Goal: Transaction & Acquisition: Purchase product/service

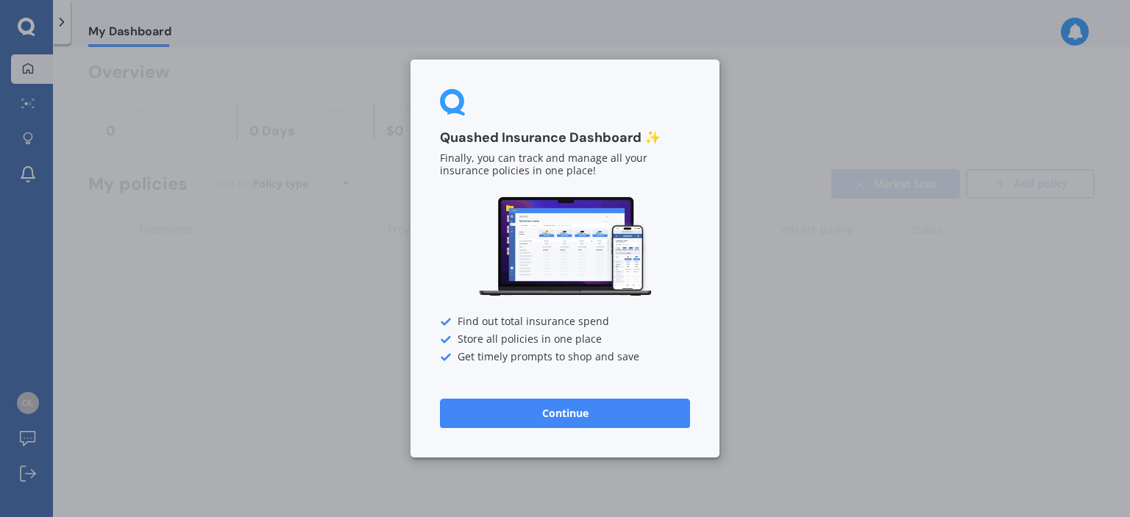
click at [556, 413] on button "Continue" at bounding box center [565, 413] width 250 height 29
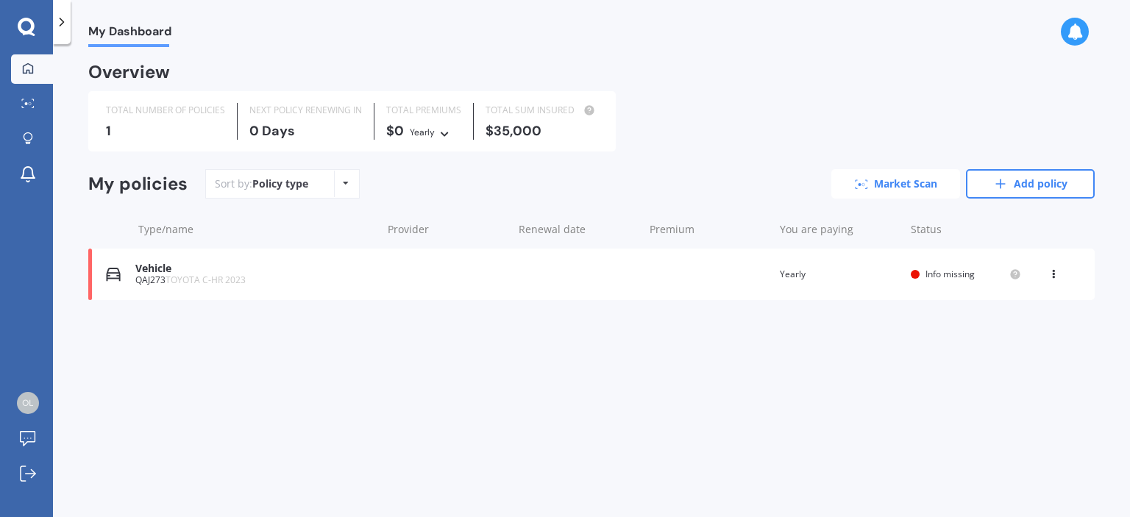
click at [907, 185] on link "Market Scan" at bounding box center [896, 183] width 129 height 29
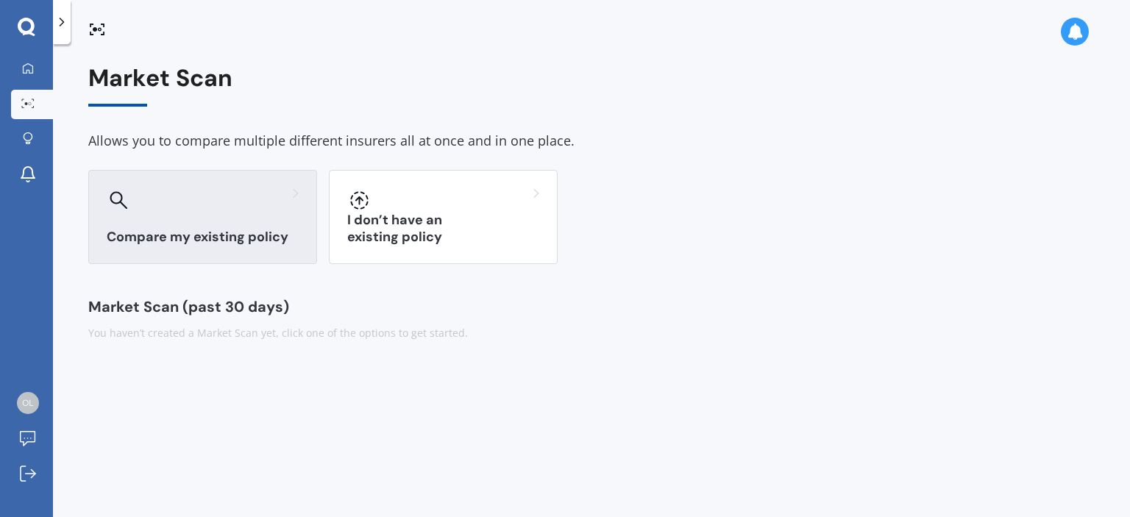
click at [171, 205] on div at bounding box center [203, 200] width 192 height 24
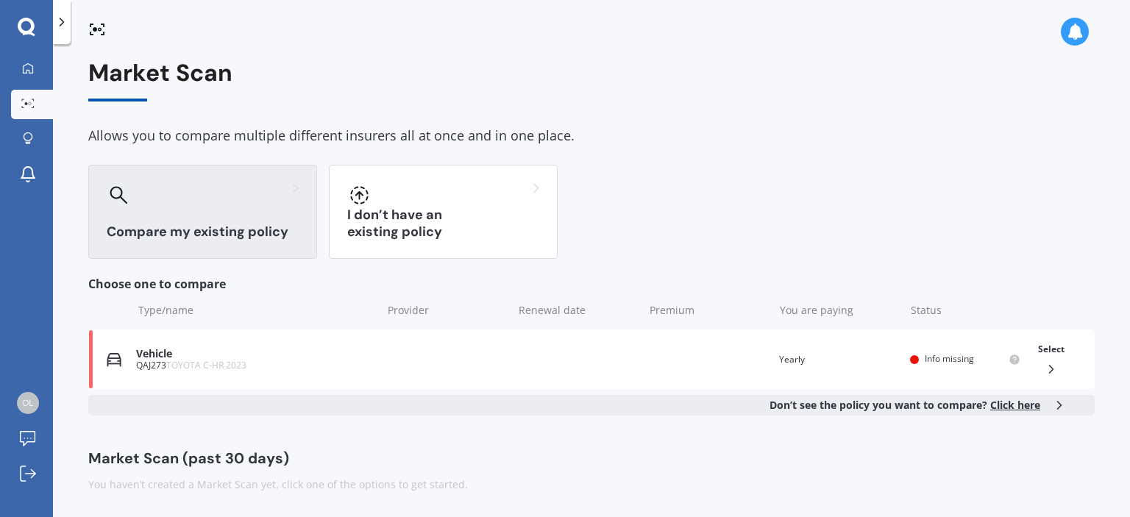
scroll to position [6, 0]
click at [196, 364] on span "TOYOTA C-HR 2023" at bounding box center [206, 364] width 80 height 13
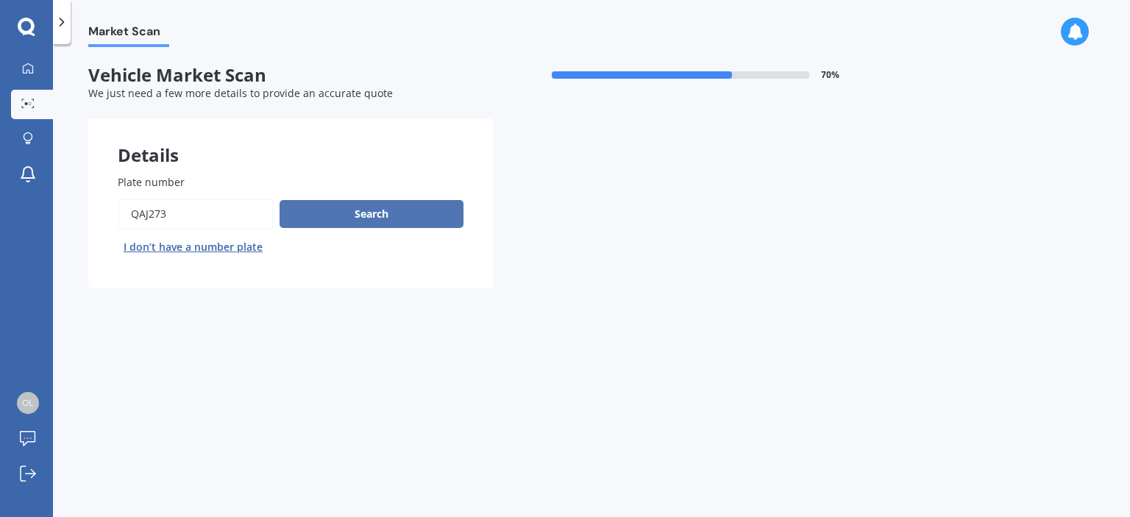
click at [394, 217] on button "Search" at bounding box center [372, 214] width 184 height 28
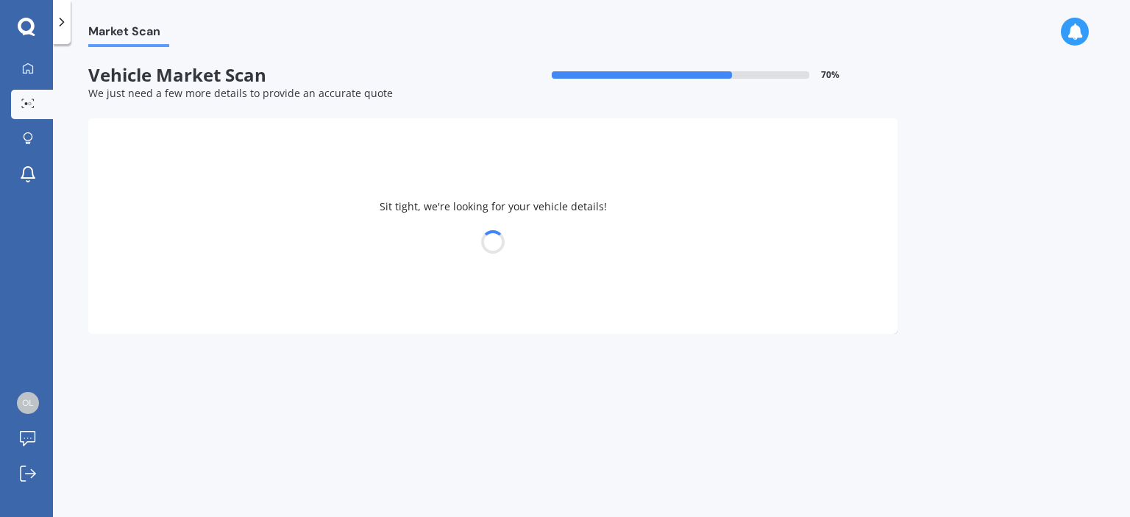
select select "TOYOTA"
select select "C-HR"
select select "28"
select select "01"
select select "1979"
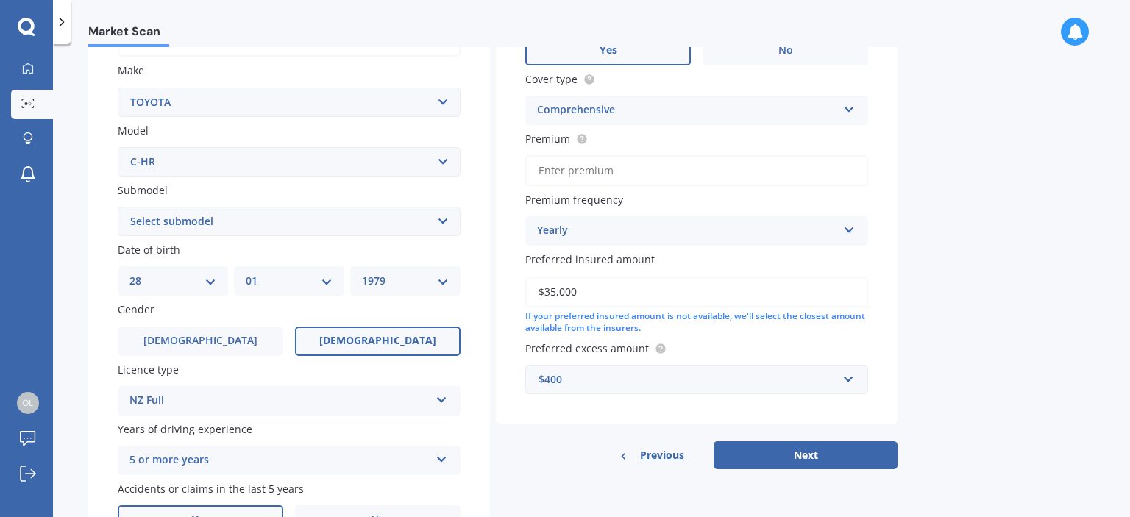
scroll to position [361, 0]
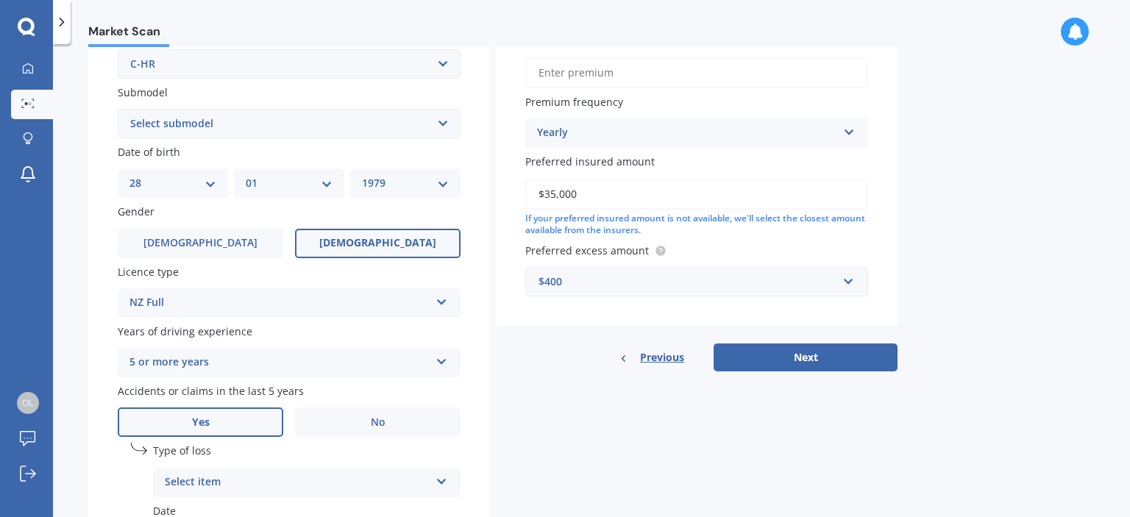
click at [648, 281] on div "$400" at bounding box center [688, 282] width 299 height 16
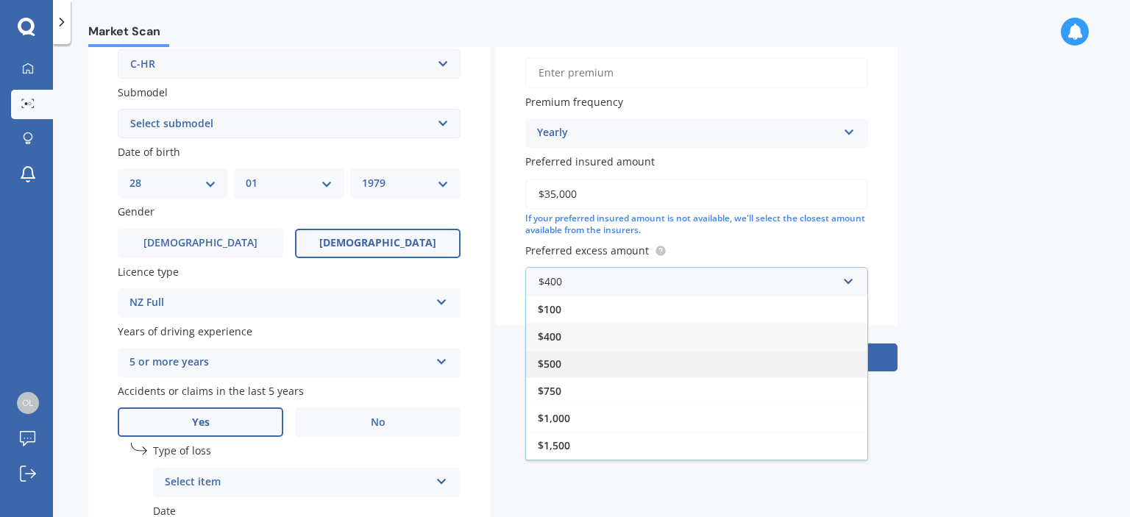
click at [621, 367] on div "$500" at bounding box center [696, 363] width 341 height 27
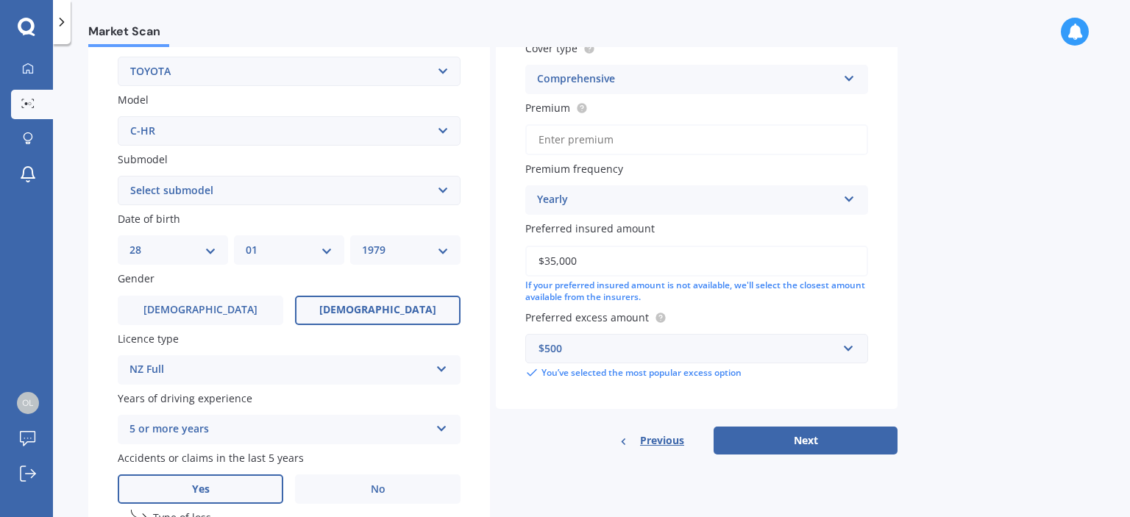
scroll to position [508, 0]
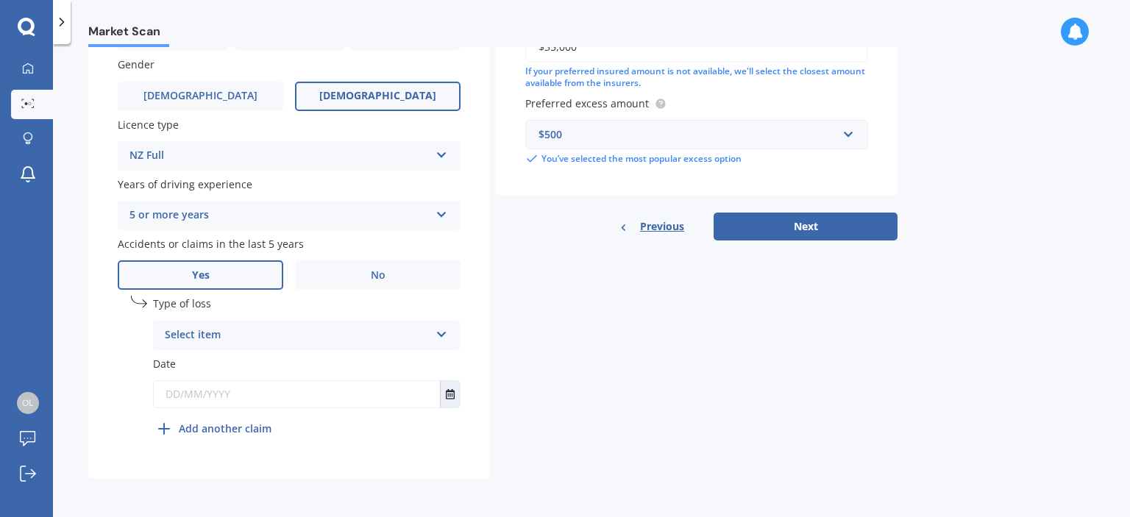
click at [333, 329] on div "Select item" at bounding box center [297, 336] width 265 height 18
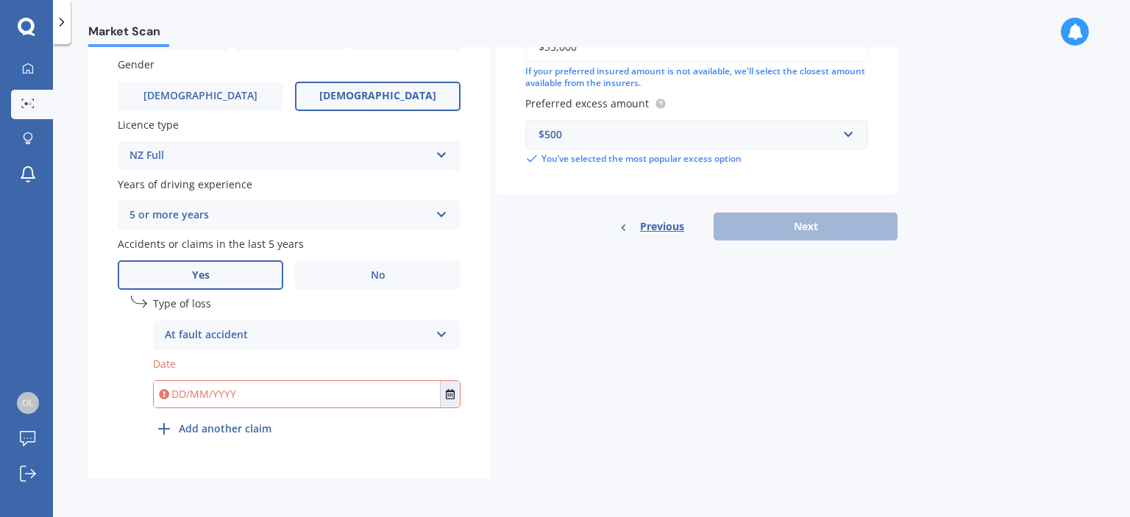
click at [524, 344] on div "Details Plate number Search I don’t have a number plate Year 2023 Make Select m…" at bounding box center [492, 44] width 809 height 869
click at [403, 330] on div "At fault accident" at bounding box center [297, 336] width 265 height 18
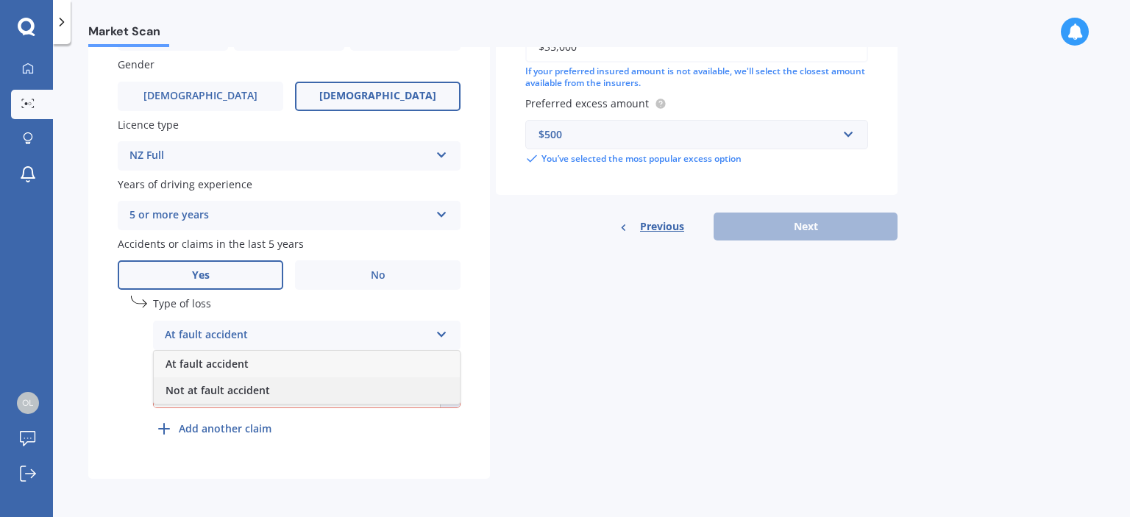
click at [371, 390] on div "Not at fault accident" at bounding box center [307, 390] width 306 height 26
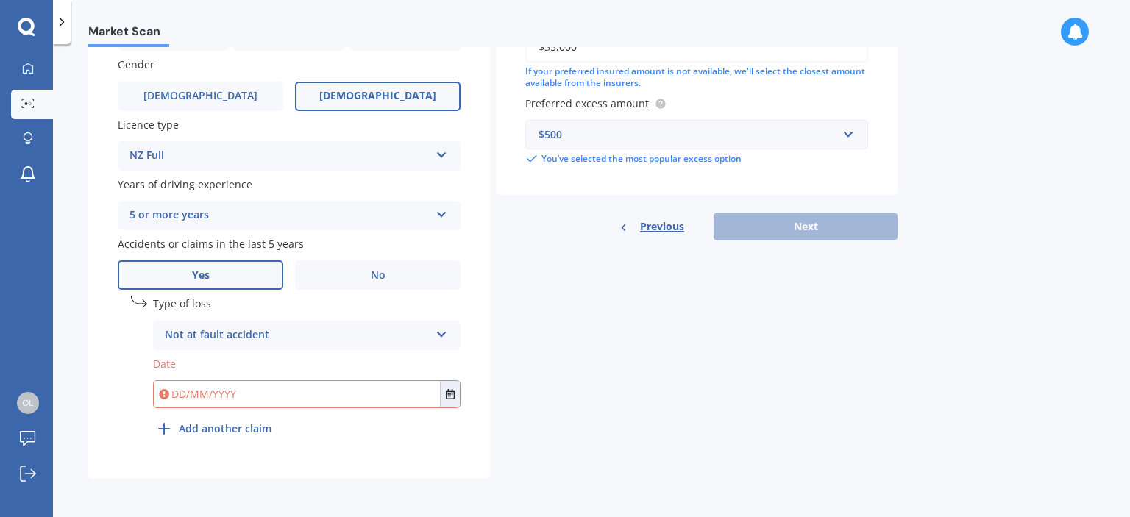
click at [271, 400] on input "text" at bounding box center [297, 394] width 286 height 26
type input "3"
type input "03/11/2023"
click at [568, 373] on div "Details Plate number Search I don’t have a number plate Year 2023 Make Select m…" at bounding box center [492, 44] width 809 height 869
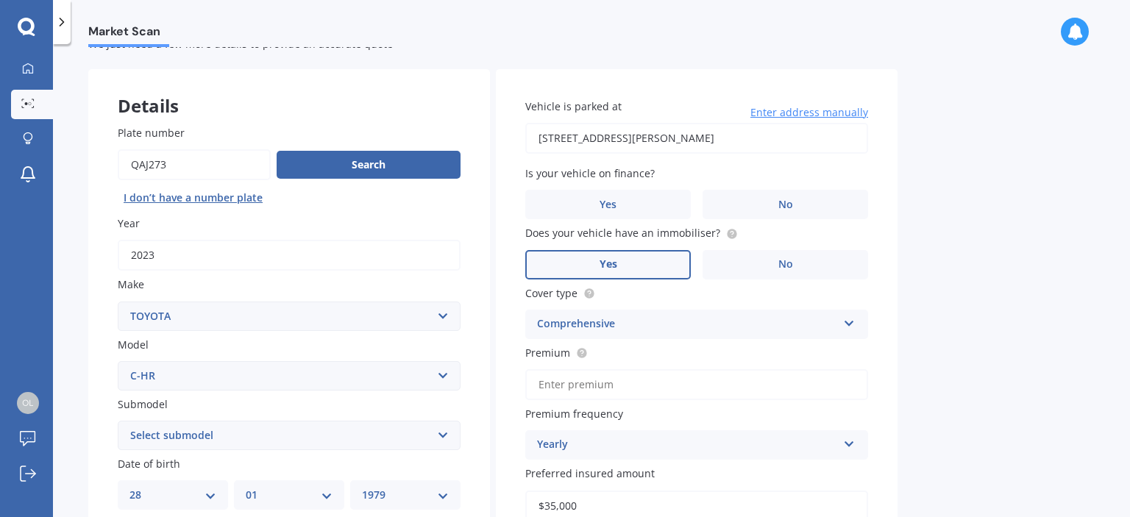
scroll to position [0, 0]
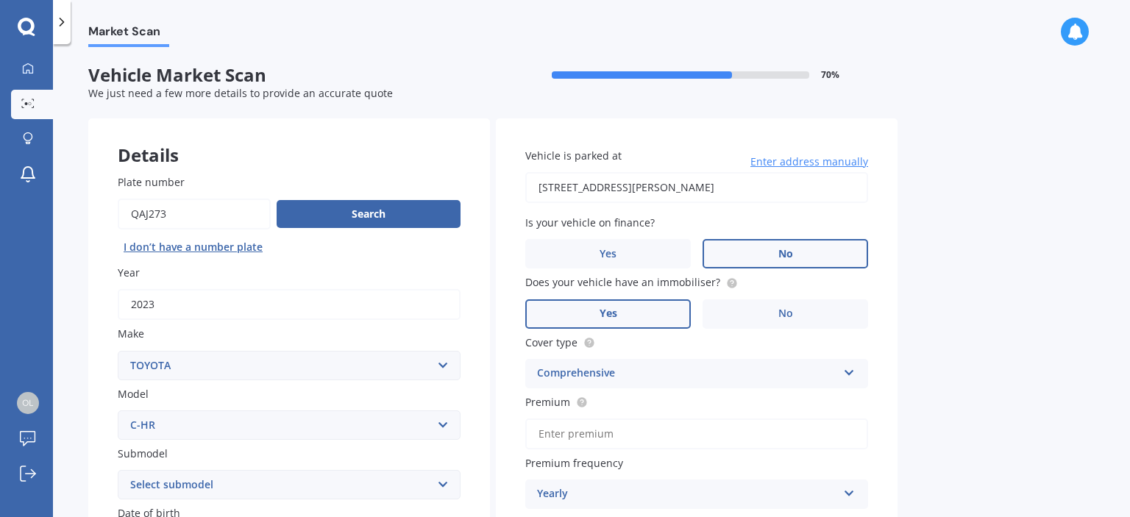
click at [780, 249] on span "No" at bounding box center [786, 254] width 15 height 13
click at [0, 0] on input "No" at bounding box center [0, 0] width 0 height 0
click at [639, 313] on label "Yes" at bounding box center [608, 313] width 166 height 29
click at [0, 0] on input "Yes" at bounding box center [0, 0] width 0 height 0
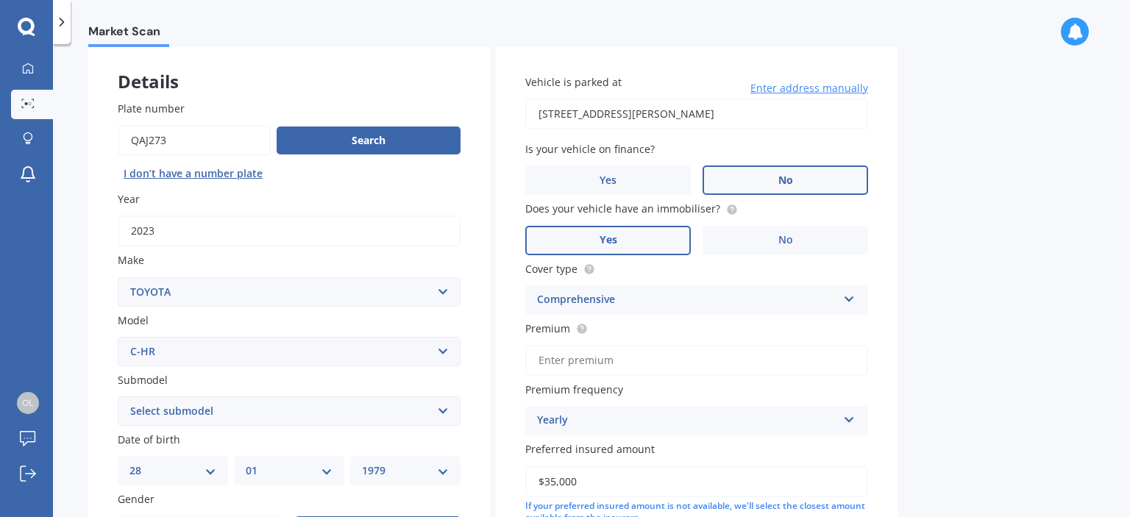
scroll to position [147, 0]
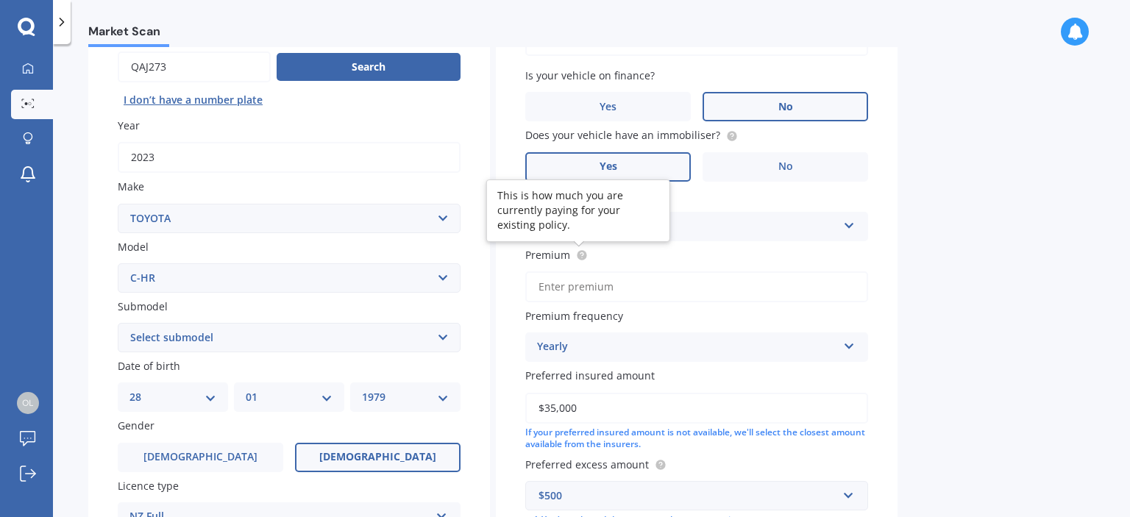
click at [580, 255] on circle at bounding box center [582, 255] width 10 height 10
click at [581, 286] on input "Premium" at bounding box center [696, 287] width 343 height 31
type input "$1,409.00"
click at [1070, 270] on div "Market Scan Vehicle Market Scan 70 % We just need a few more details to provide…" at bounding box center [591, 283] width 1077 height 473
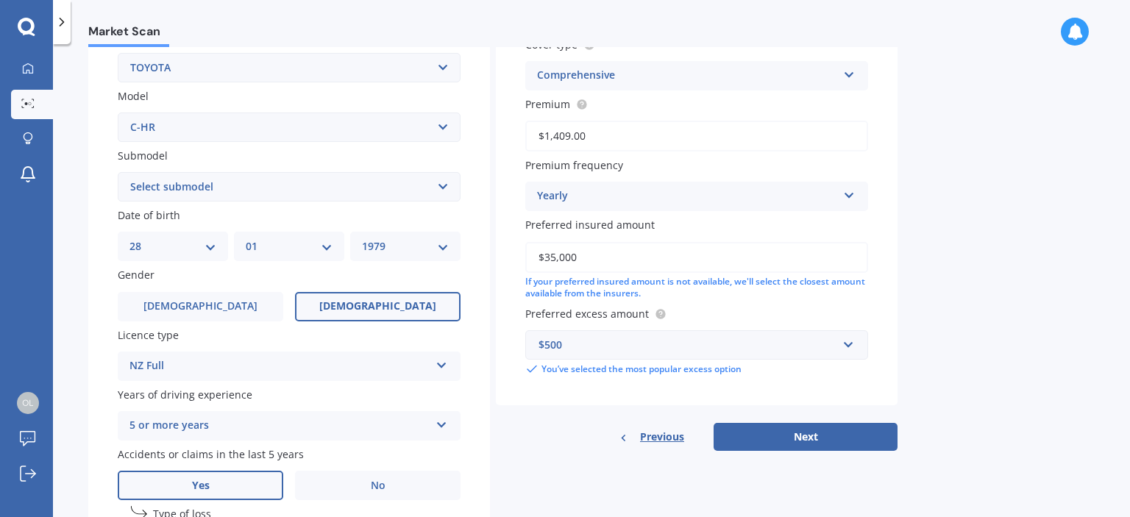
scroll to position [368, 0]
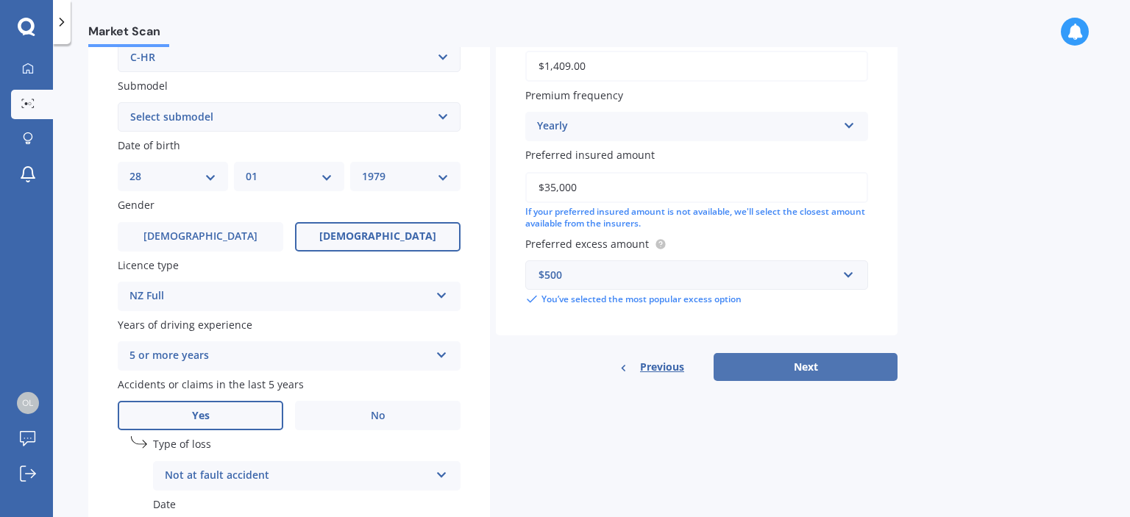
click at [832, 357] on button "Next" at bounding box center [806, 367] width 184 height 28
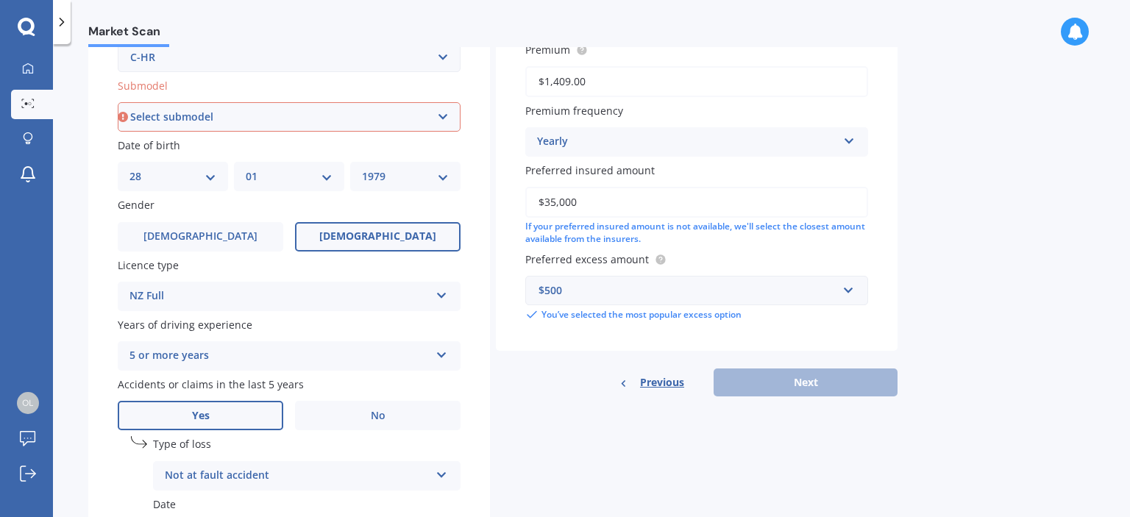
click at [226, 121] on select "Select submodel Hybrid Station Wagon SUV" at bounding box center [289, 116] width 343 height 29
select select "HYBRID"
click at [118, 102] on select "Select submodel Hybrid Station Wagon SUV" at bounding box center [289, 116] width 343 height 29
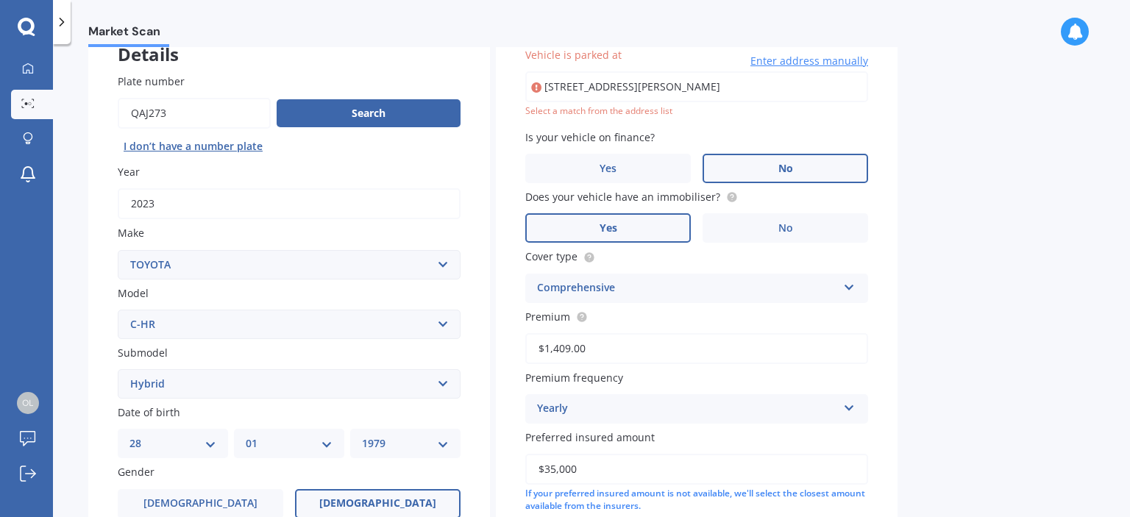
scroll to position [100, 0]
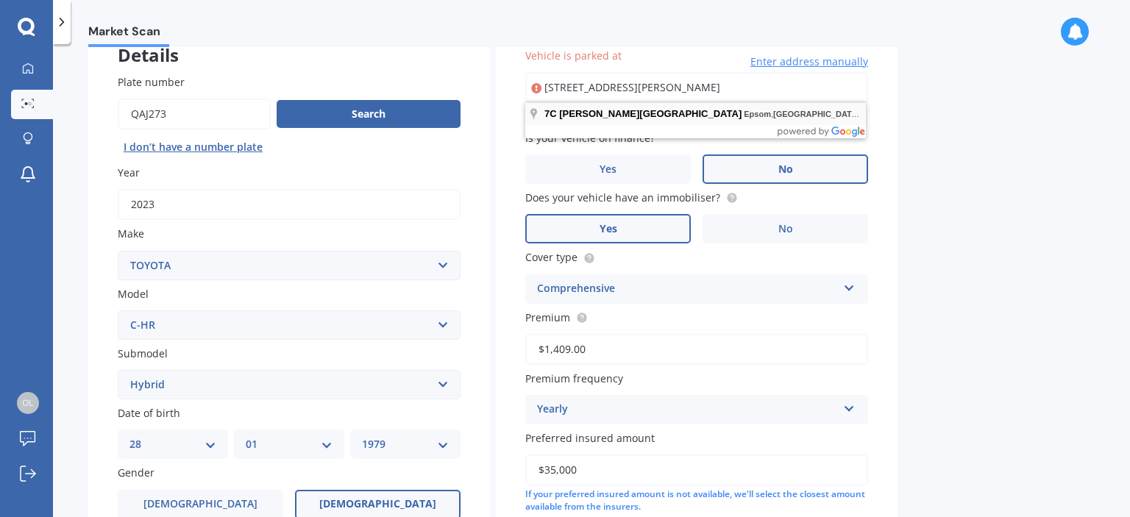
type input "7C Atherton Road, Epsom, Auckland 1023"
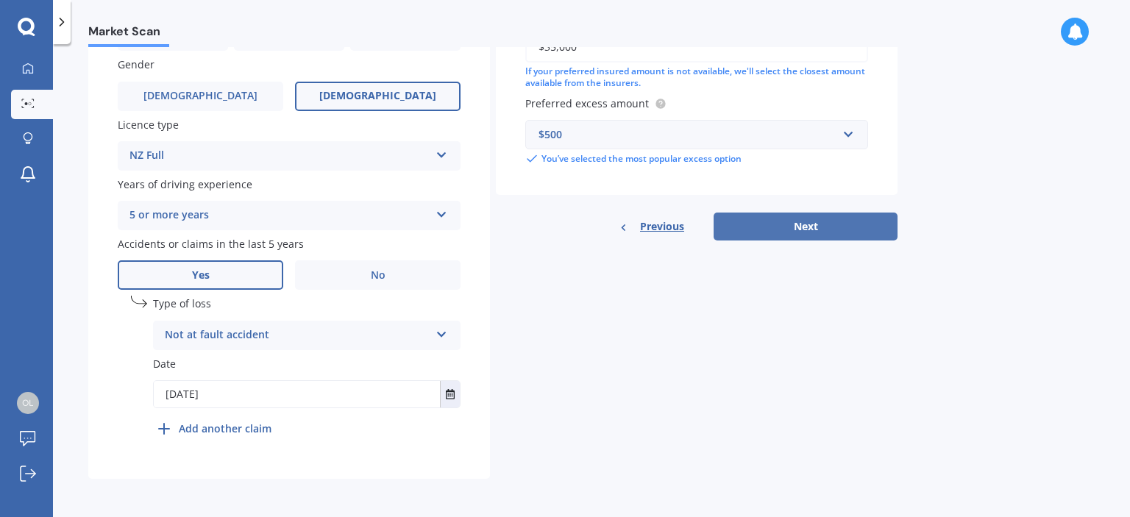
click at [801, 230] on button "Next" at bounding box center [806, 227] width 184 height 28
select select "28"
select select "01"
select select "1979"
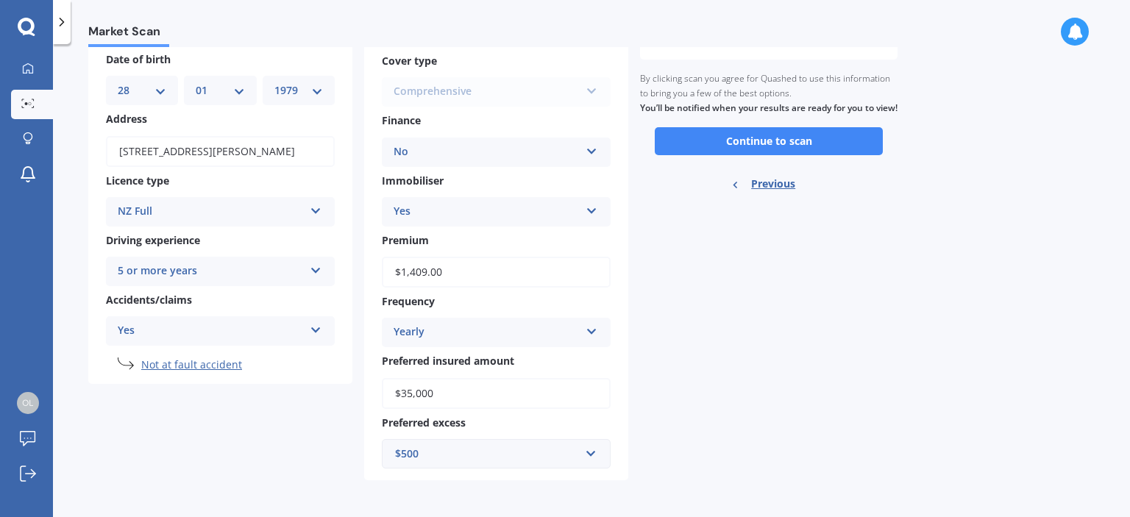
scroll to position [0, 0]
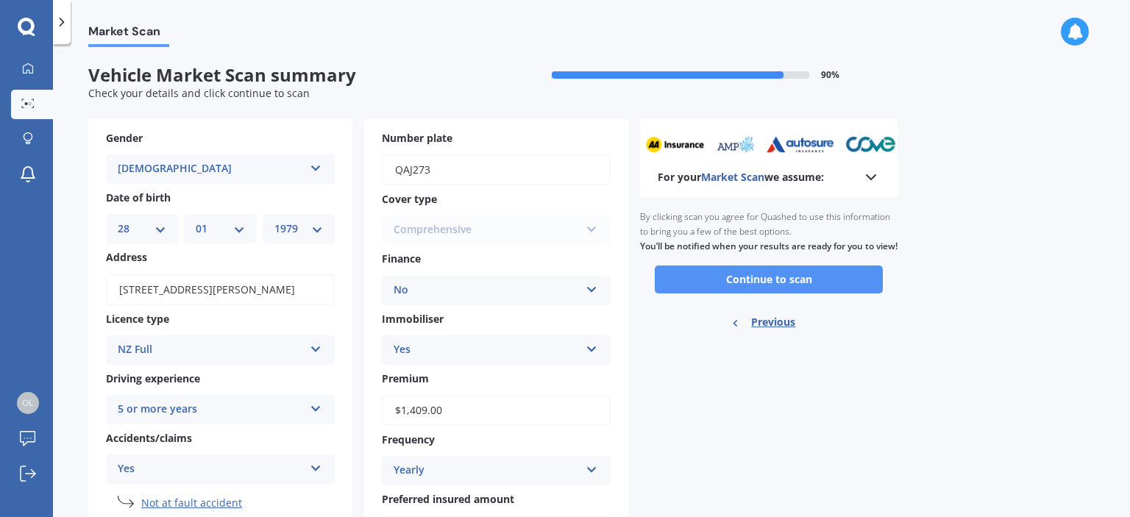
click at [735, 294] on button "Continue to scan" at bounding box center [769, 280] width 228 height 28
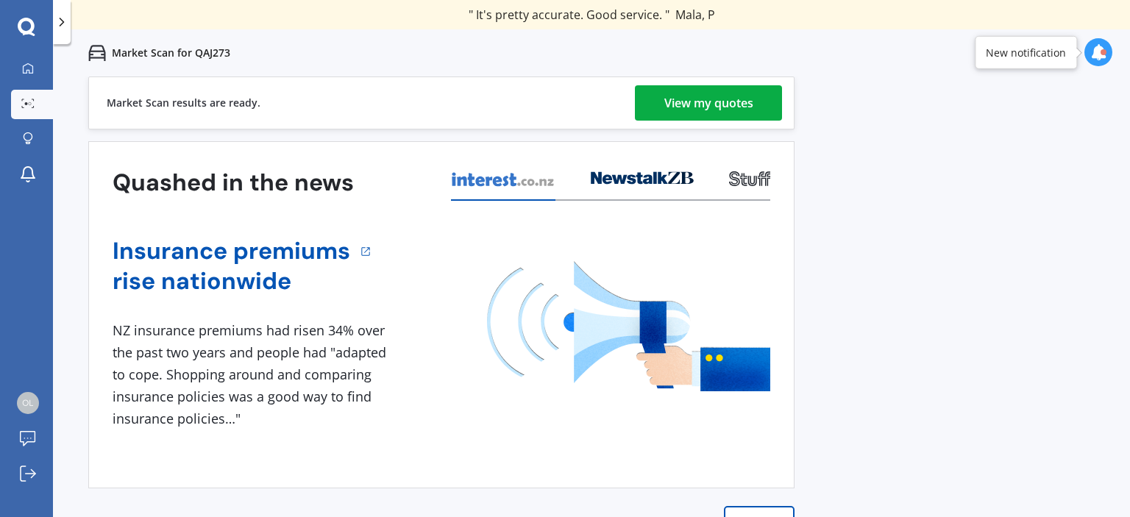
click at [724, 111] on div "View my quotes" at bounding box center [708, 102] width 89 height 35
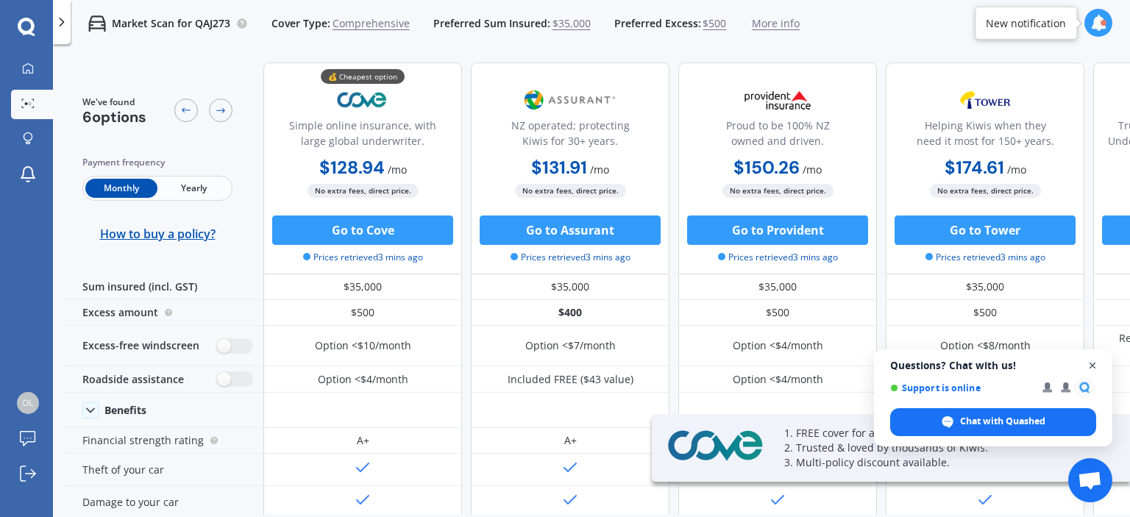
click at [1092, 368] on span "Close chat" at bounding box center [1093, 366] width 18 height 18
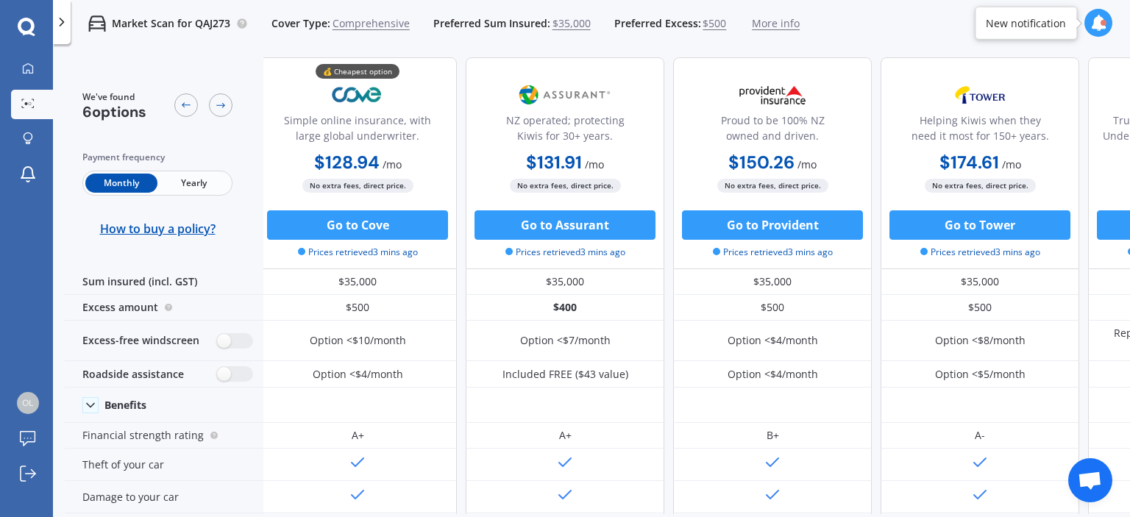
scroll to position [5, 0]
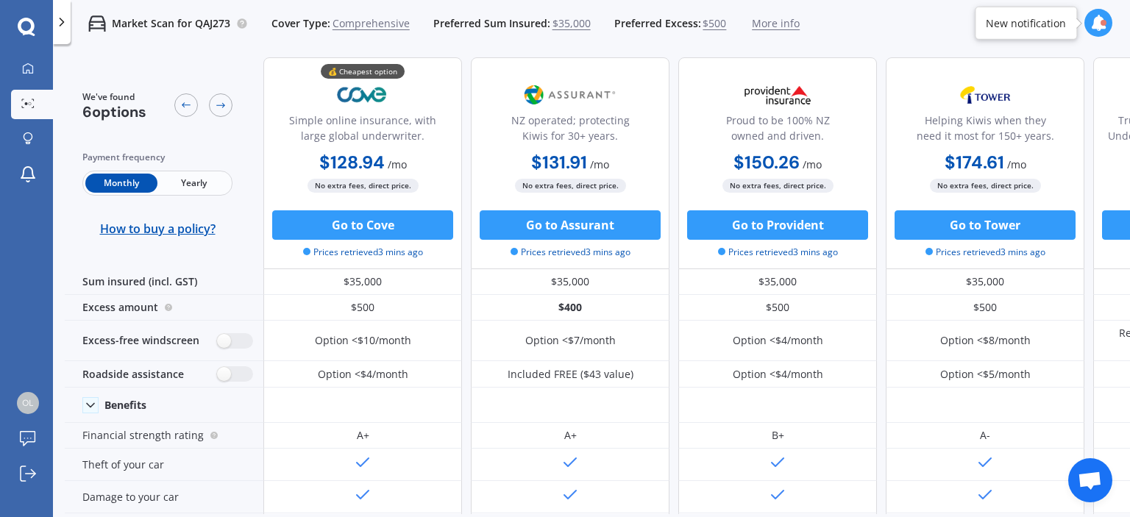
click at [185, 181] on span "Yearly" at bounding box center [193, 183] width 72 height 19
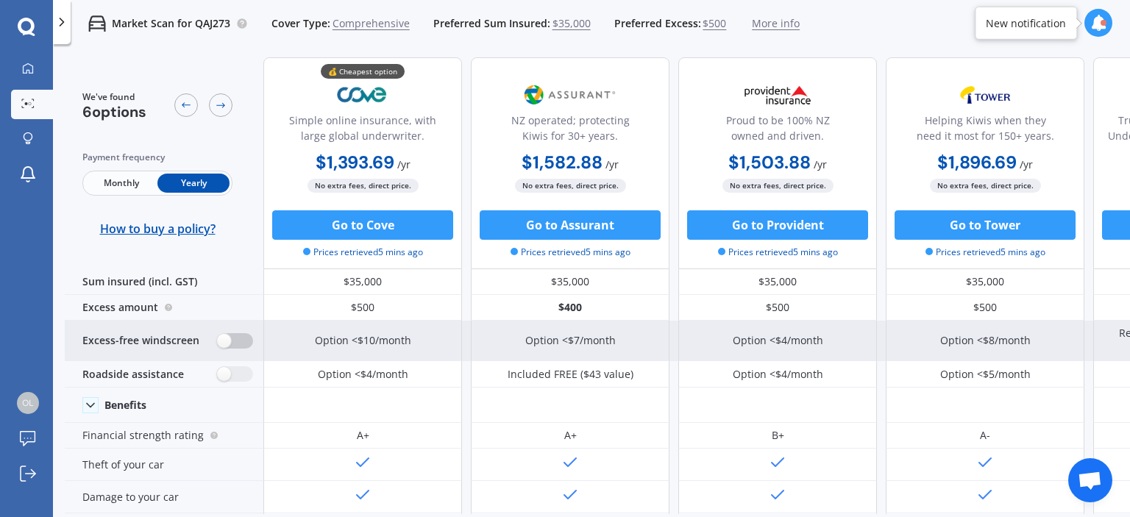
click at [244, 337] on label at bounding box center [235, 340] width 36 height 15
radio input "true"
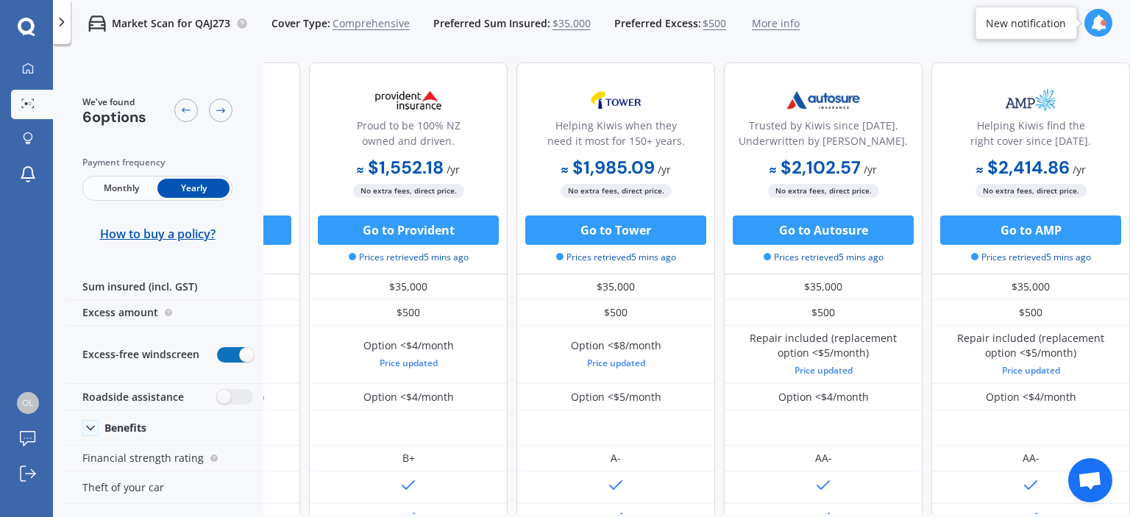
scroll to position [0, 0]
